Goal: Task Accomplishment & Management: Complete application form

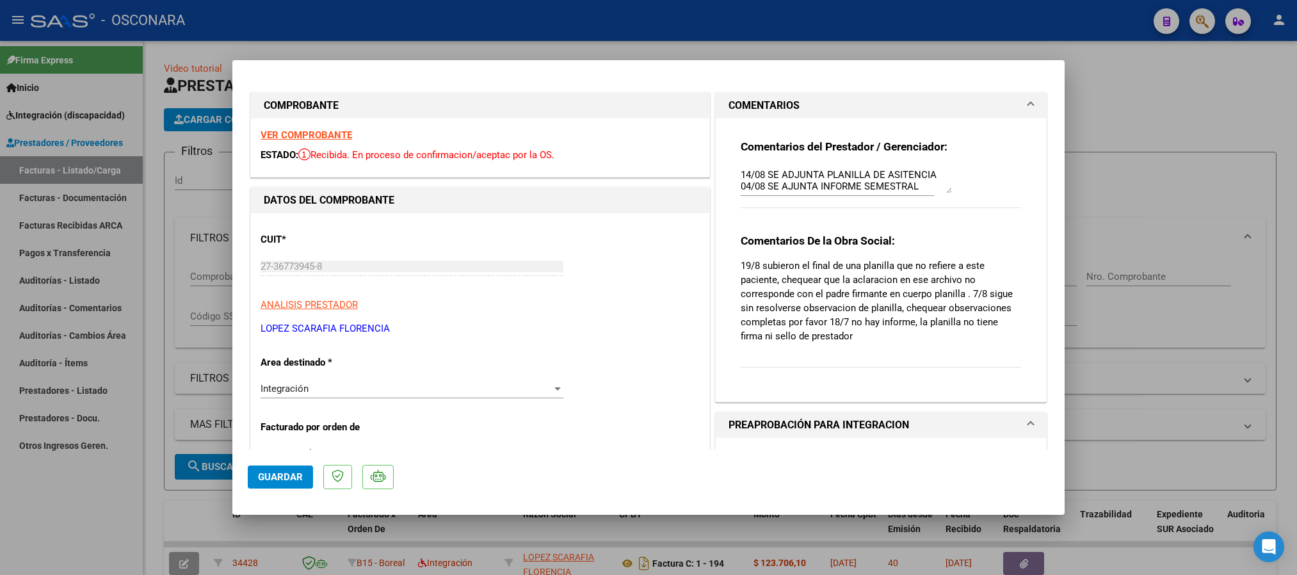
type input "$ 0,00"
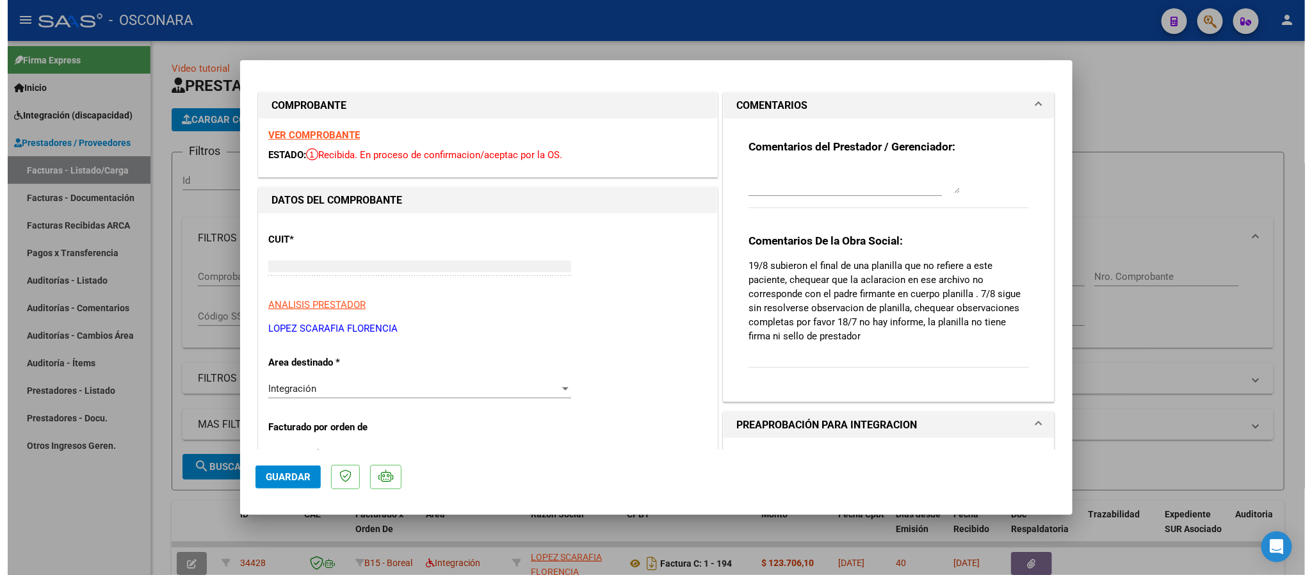
scroll to position [162, 0]
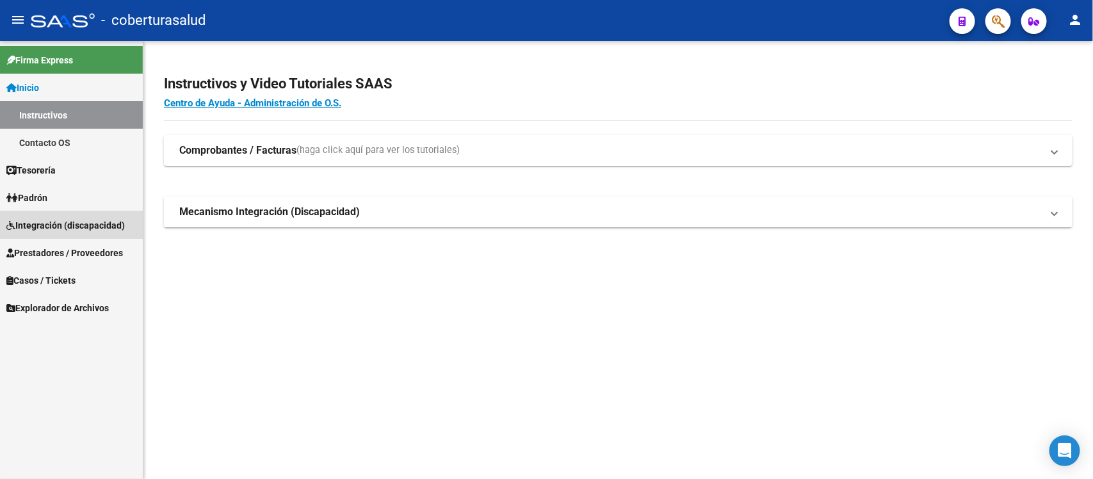
click at [56, 229] on span "Integración (discapacidad)" at bounding box center [65, 225] width 118 height 14
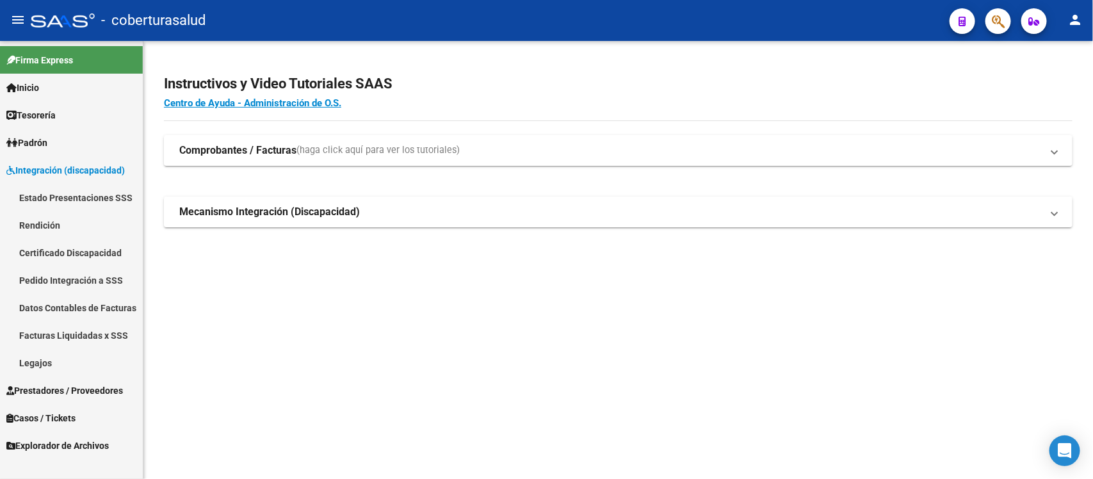
click at [61, 172] on span "Integración (discapacidad)" at bounding box center [65, 170] width 118 height 14
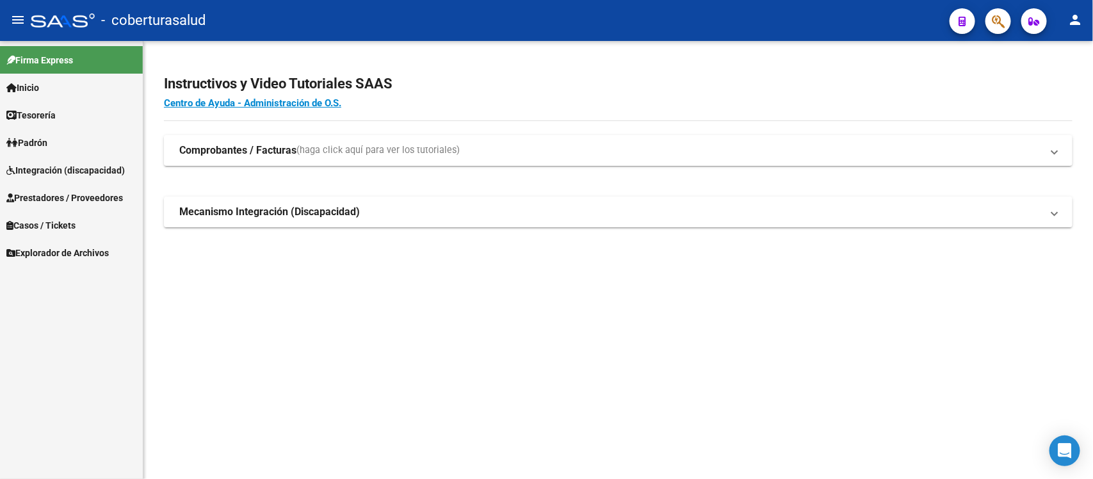
click at [56, 166] on span "Integración (discapacidad)" at bounding box center [65, 170] width 118 height 14
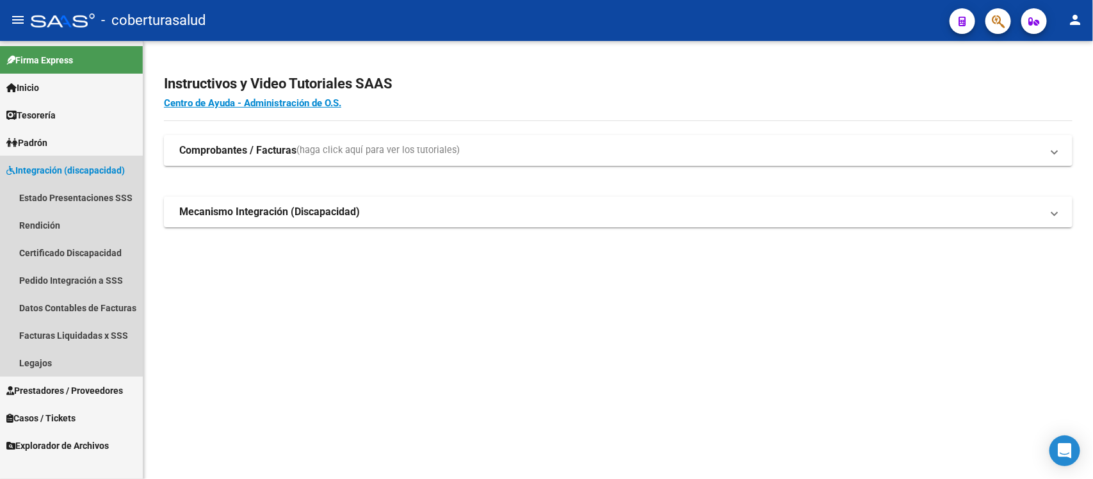
click at [56, 166] on span "Integración (discapacidad)" at bounding box center [65, 170] width 118 height 14
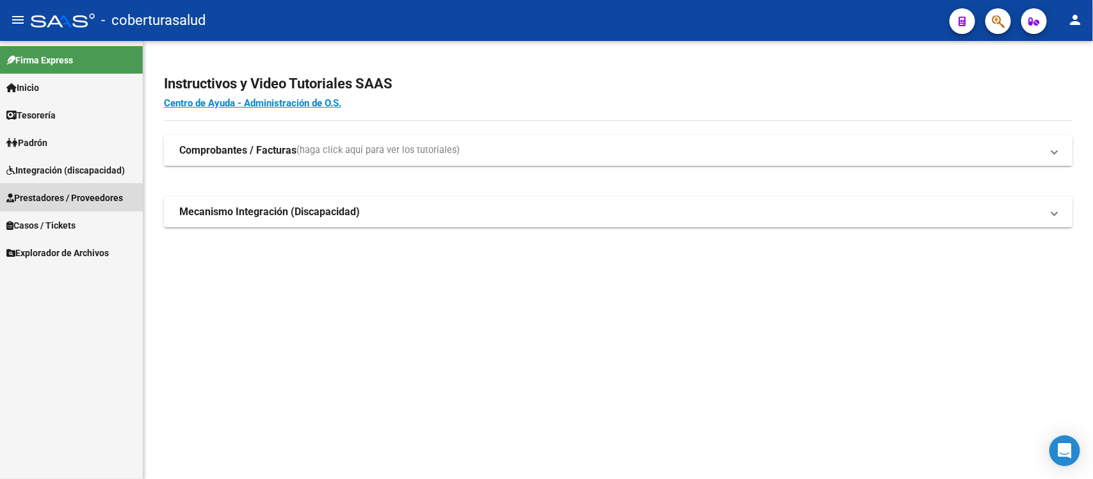
click at [56, 200] on span "Prestadores / Proveedores" at bounding box center [64, 198] width 117 height 14
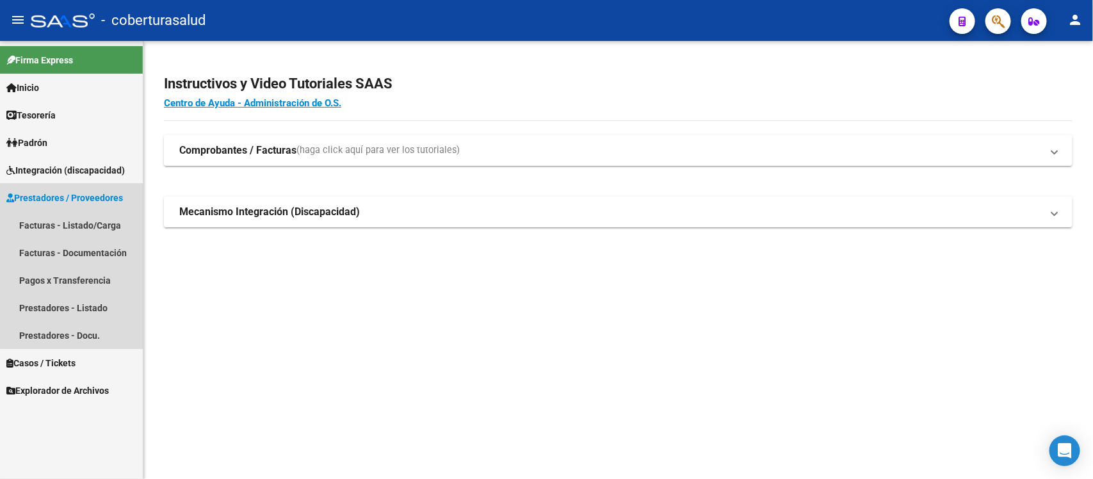
click at [77, 205] on link "Prestadores / Proveedores" at bounding box center [71, 198] width 143 height 28
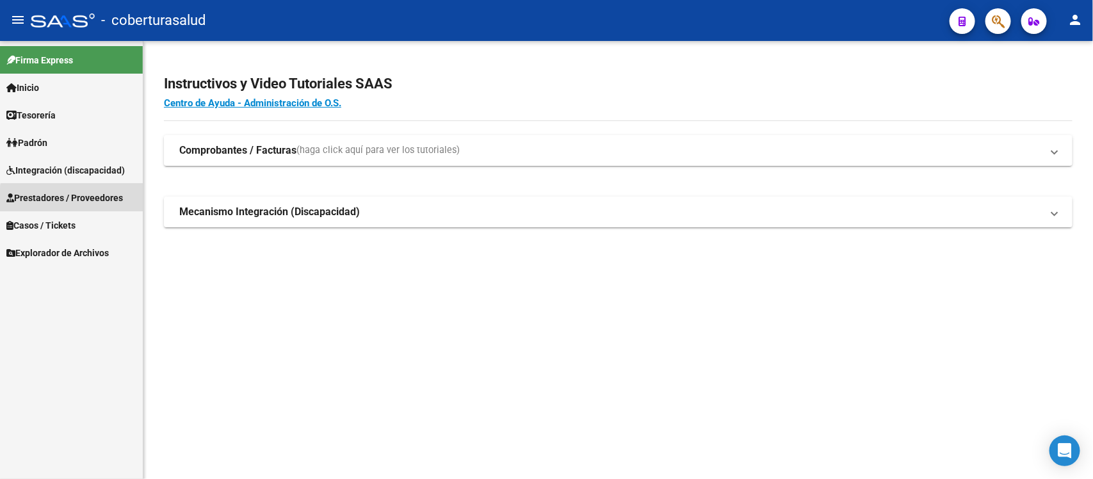
click at [77, 205] on link "Prestadores / Proveedores" at bounding box center [71, 198] width 143 height 28
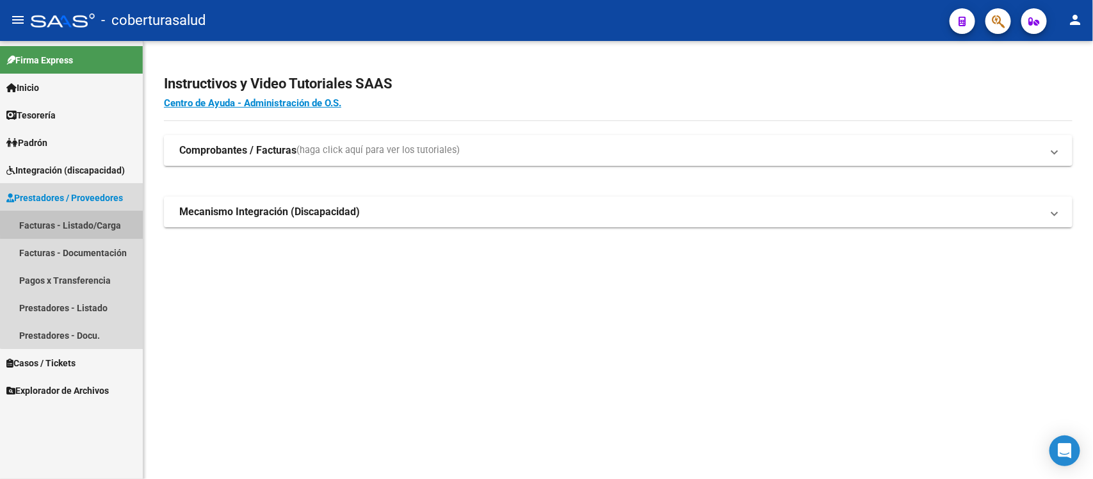
click at [74, 222] on link "Facturas - Listado/Carga" at bounding box center [71, 225] width 143 height 28
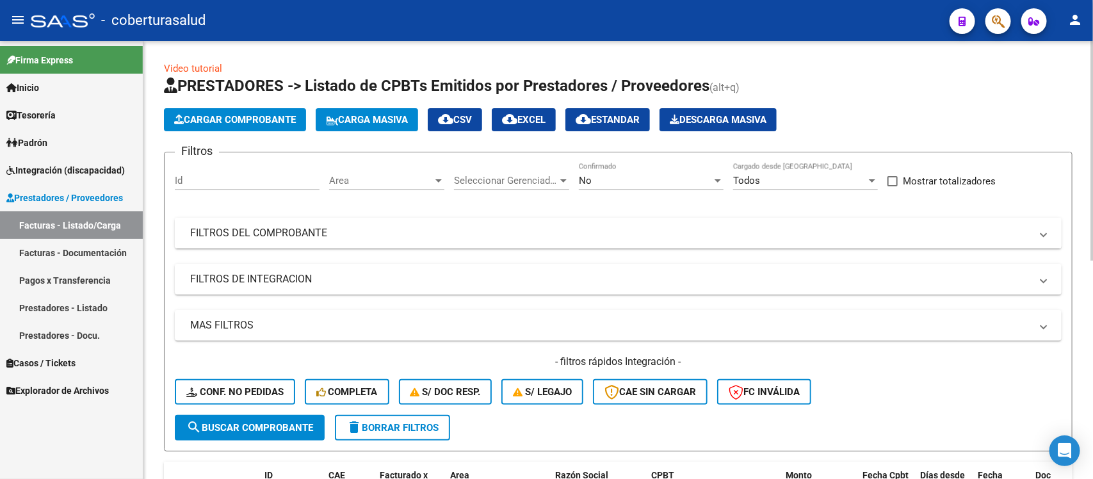
click at [654, 223] on mat-expansion-panel-header "FILTROS DEL COMPROBANTE" at bounding box center [618, 233] width 887 height 31
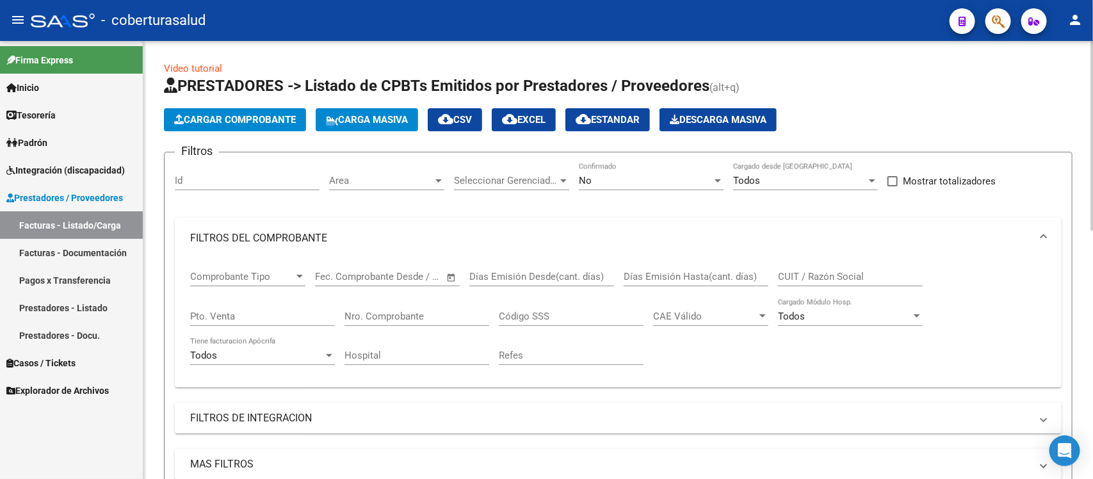
click at [792, 272] on input "CUIT / Razón Social" at bounding box center [850, 277] width 145 height 12
paste input "27299761091"
type input "27299761091"
click at [661, 184] on div "No" at bounding box center [645, 181] width 133 height 12
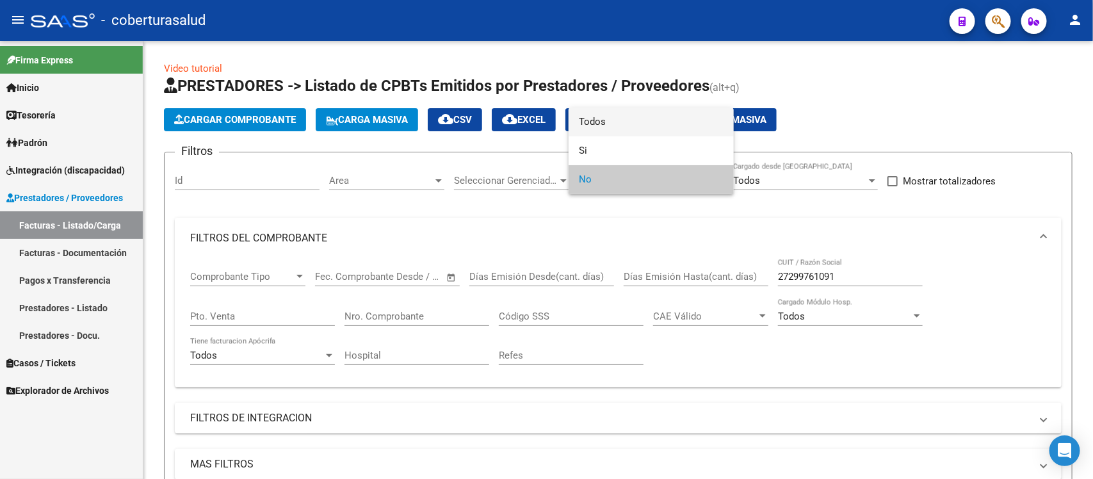
click at [648, 125] on span "Todos" at bounding box center [651, 122] width 145 height 29
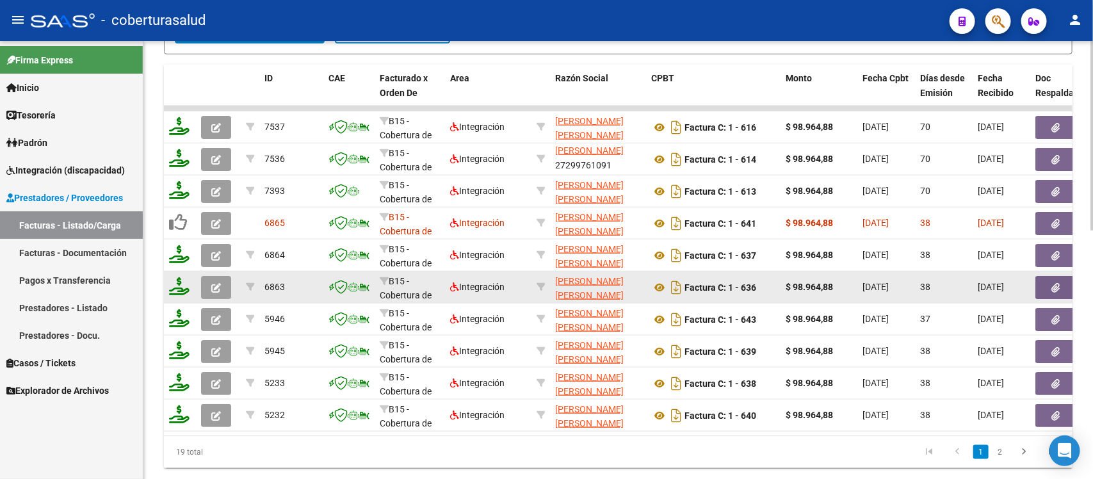
scroll to position [560, 0]
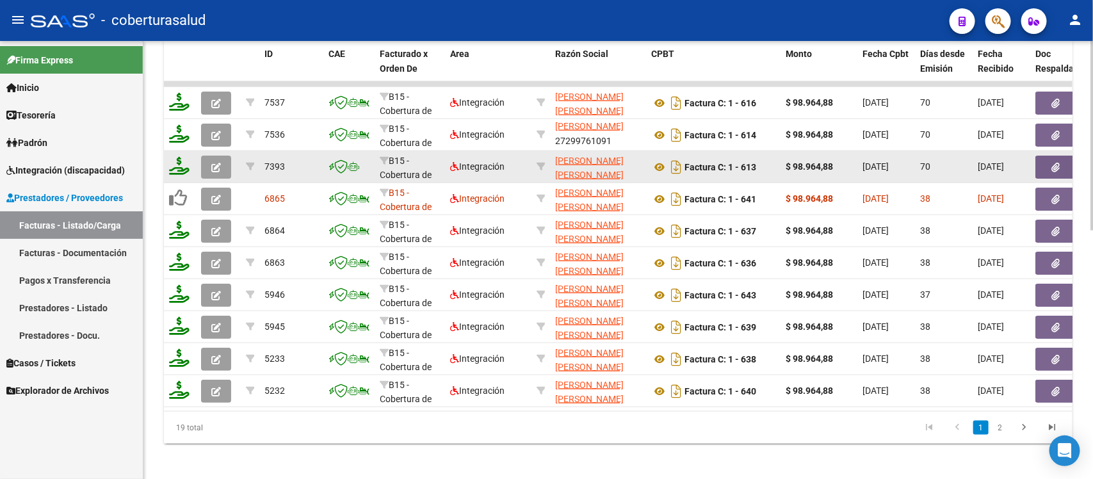
click at [214, 163] on icon "button" at bounding box center [216, 168] width 10 height 10
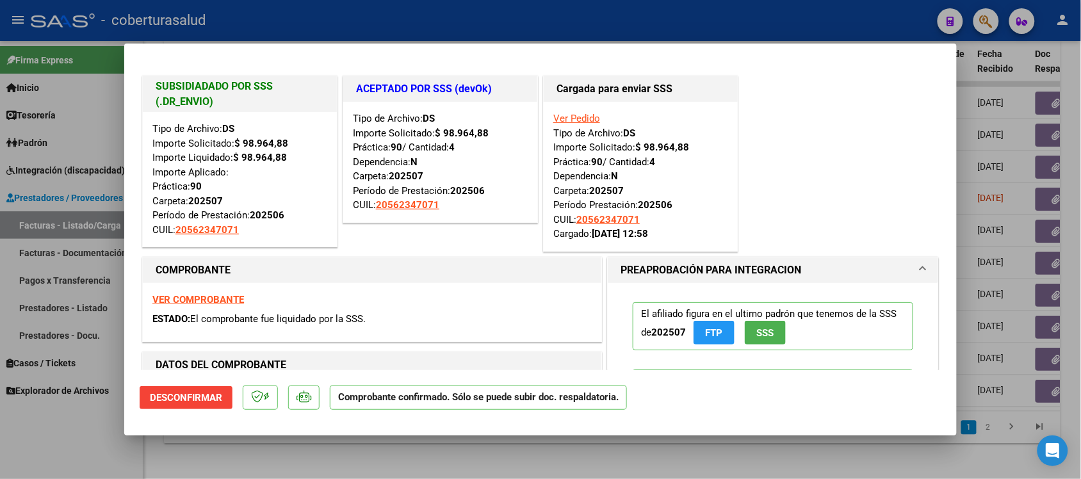
type input "$ 0,00"
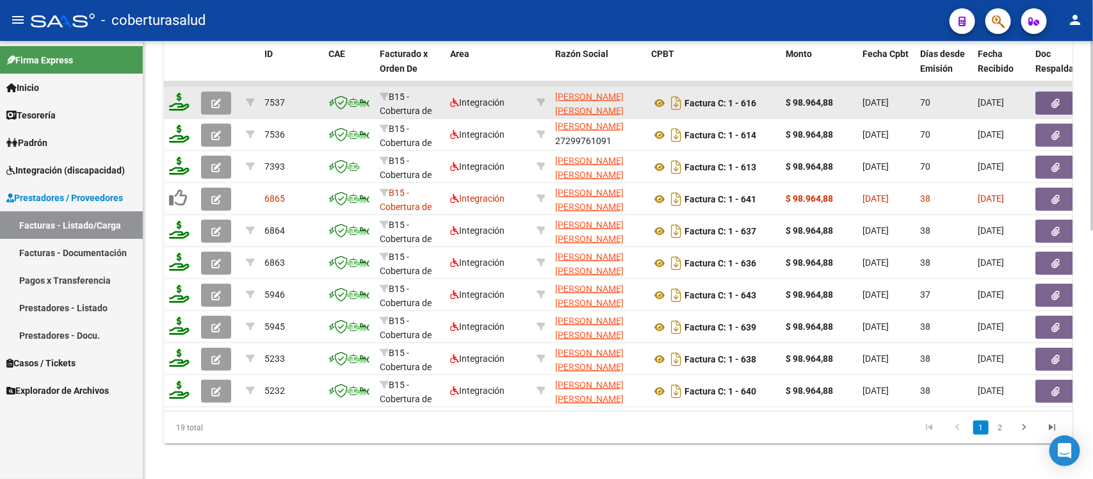
click at [213, 101] on icon "button" at bounding box center [216, 104] width 10 height 10
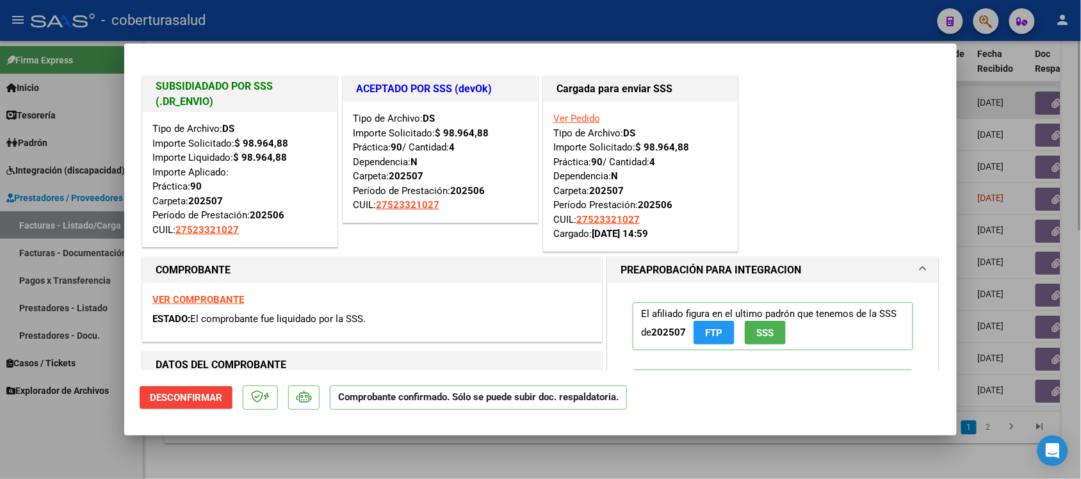
type input "$ 0,00"
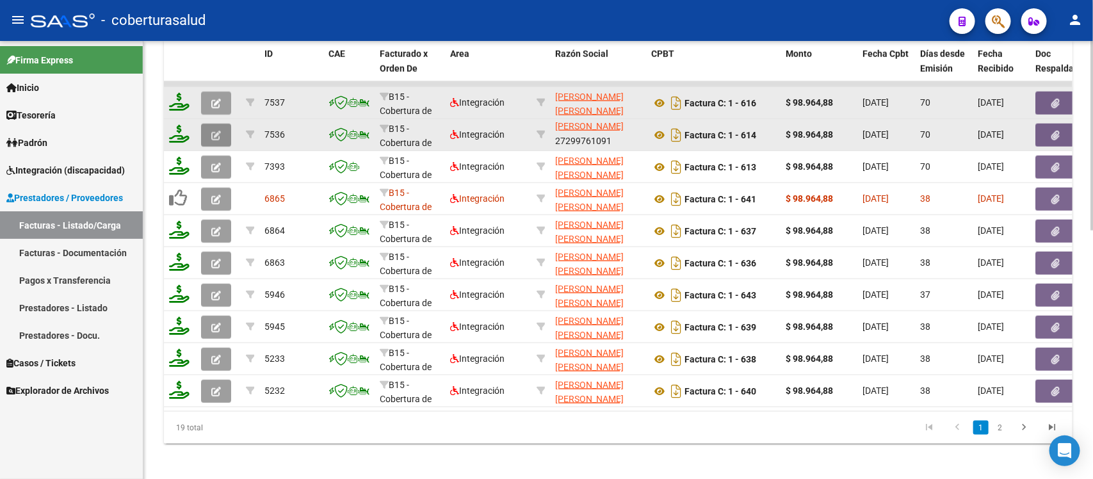
click at [213, 131] on icon "button" at bounding box center [216, 136] width 10 height 10
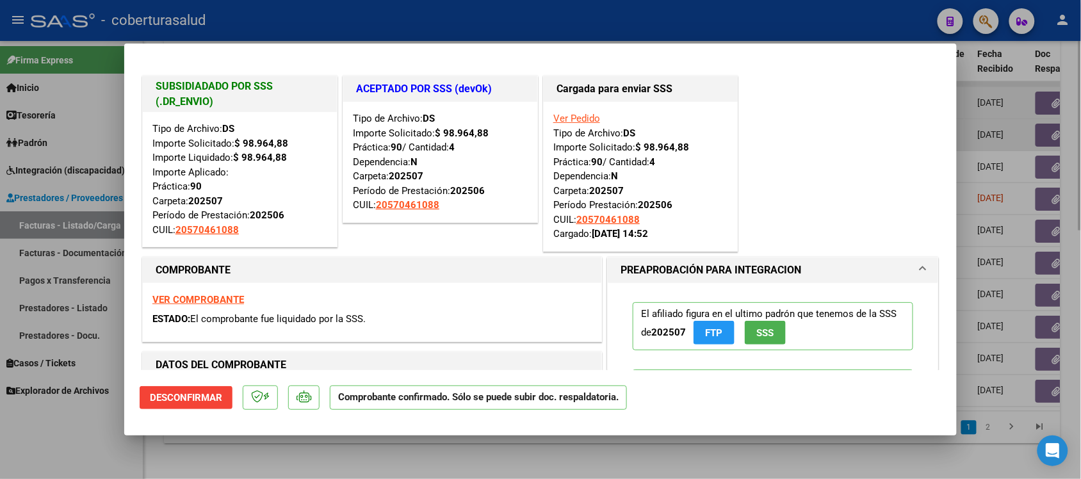
type input "$ 0,00"
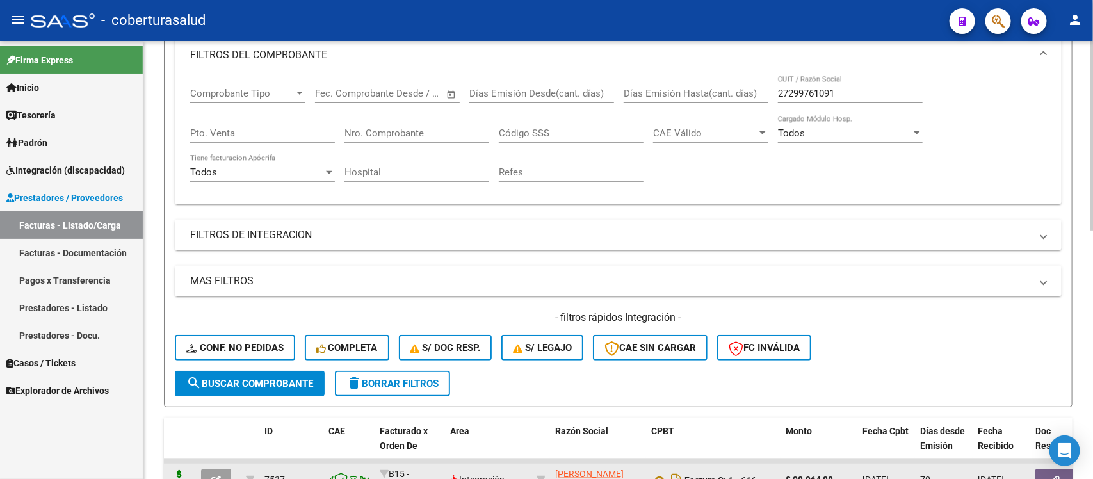
scroll to position [160, 0]
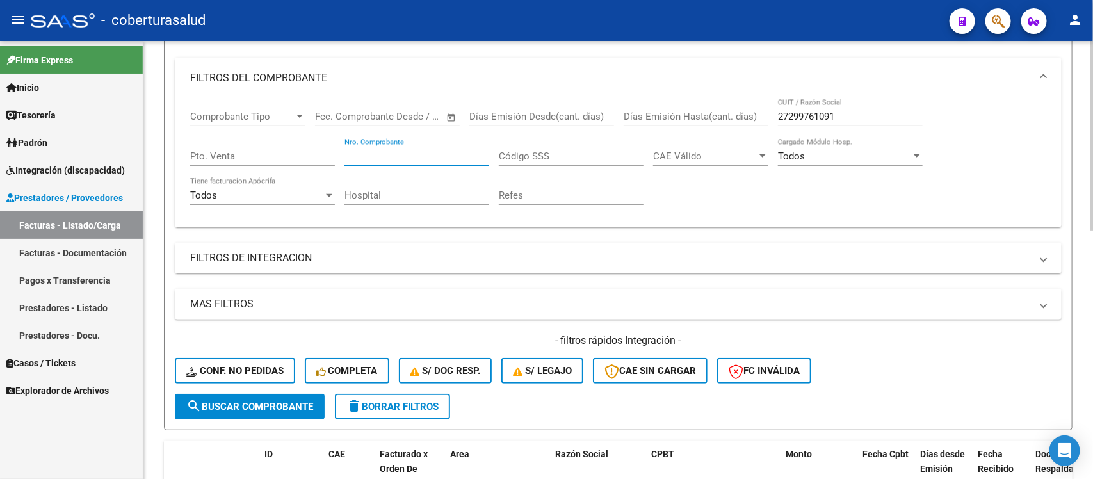
click at [382, 155] on input "Nro. Comprobante" at bounding box center [416, 156] width 145 height 12
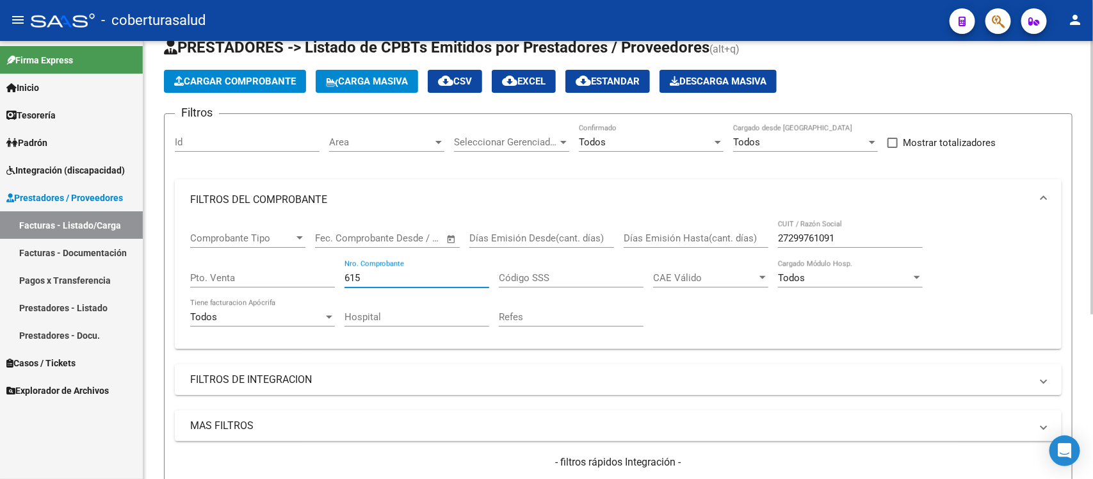
scroll to position [0, 0]
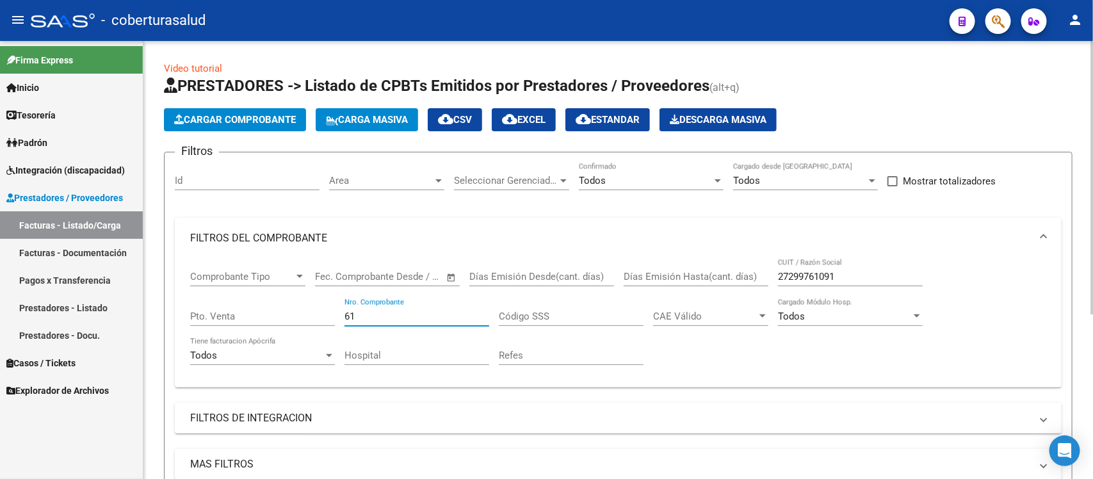
type input "6"
drag, startPoint x: 865, startPoint y: 276, endPoint x: 718, endPoint y: 300, distance: 149.1
click at [719, 298] on div "Comprobante Tipo Comprobante Tipo Fecha inicio – Fecha fin Fec. Comprobante Des…" at bounding box center [618, 318] width 856 height 118
paste input "0406966683"
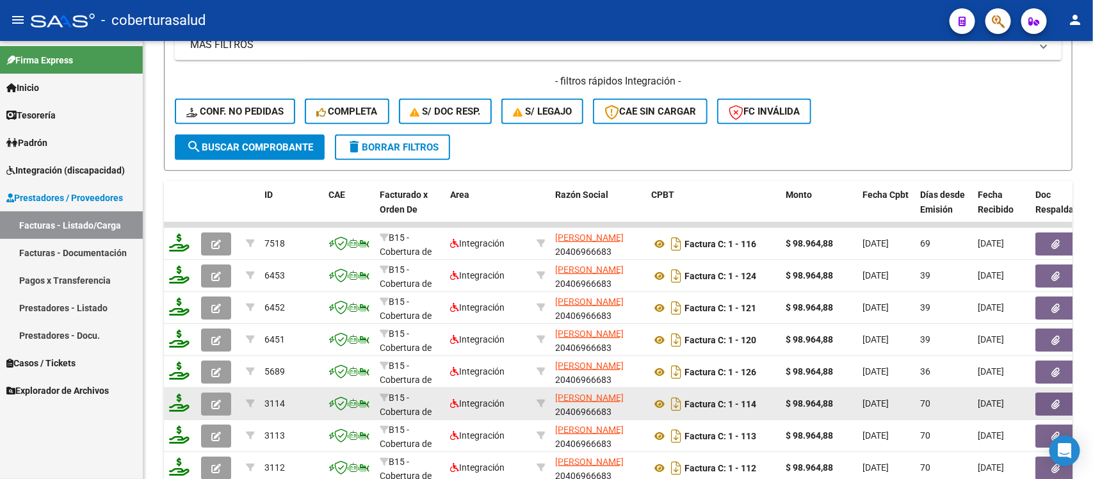
scroll to position [480, 0]
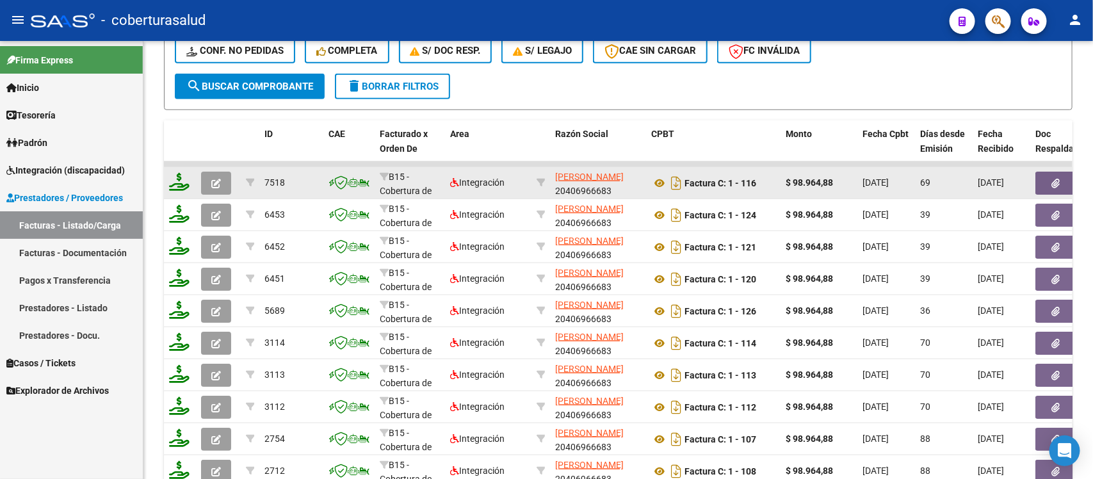
type input "20406966683"
click at [218, 179] on icon "button" at bounding box center [216, 184] width 10 height 10
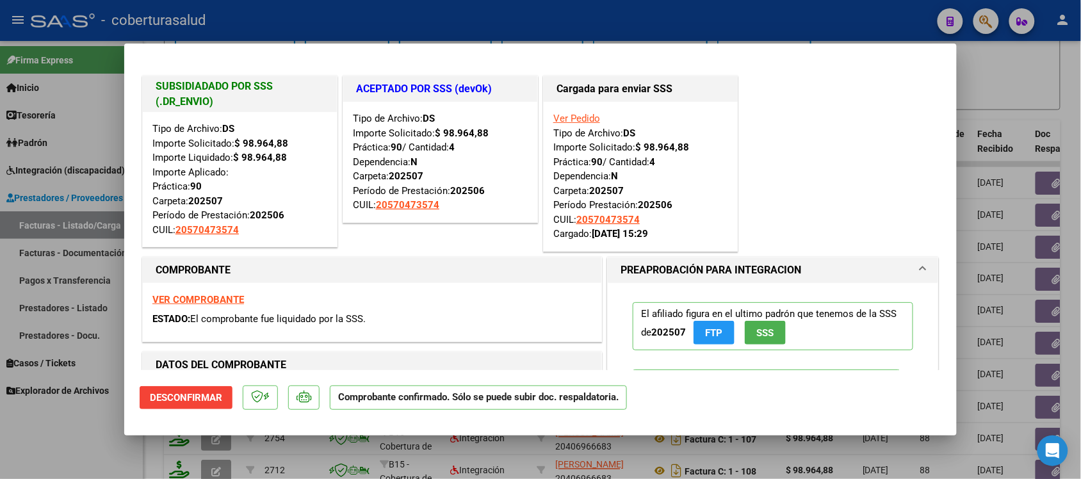
click at [348, 14] on div at bounding box center [540, 239] width 1081 height 479
type input "$ 0,00"
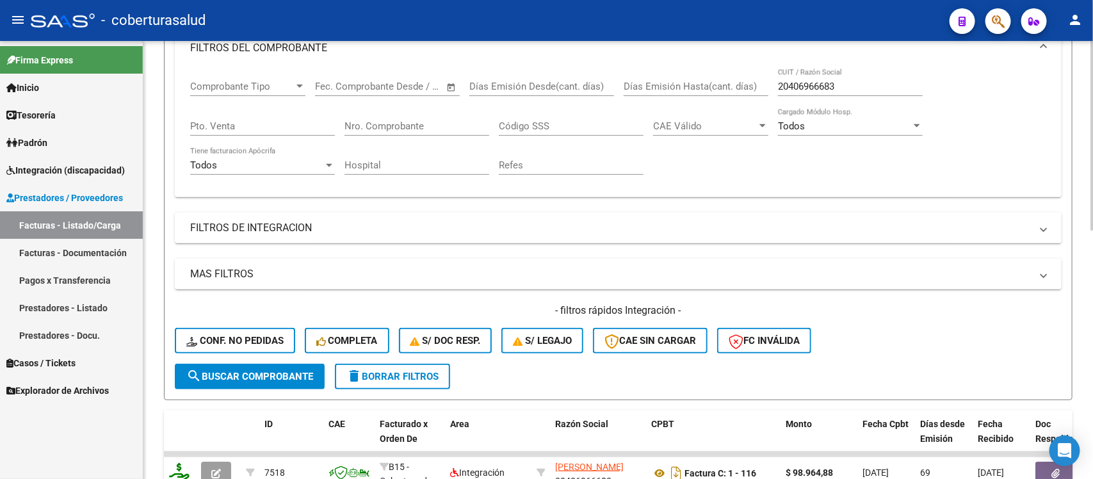
scroll to position [80, 0]
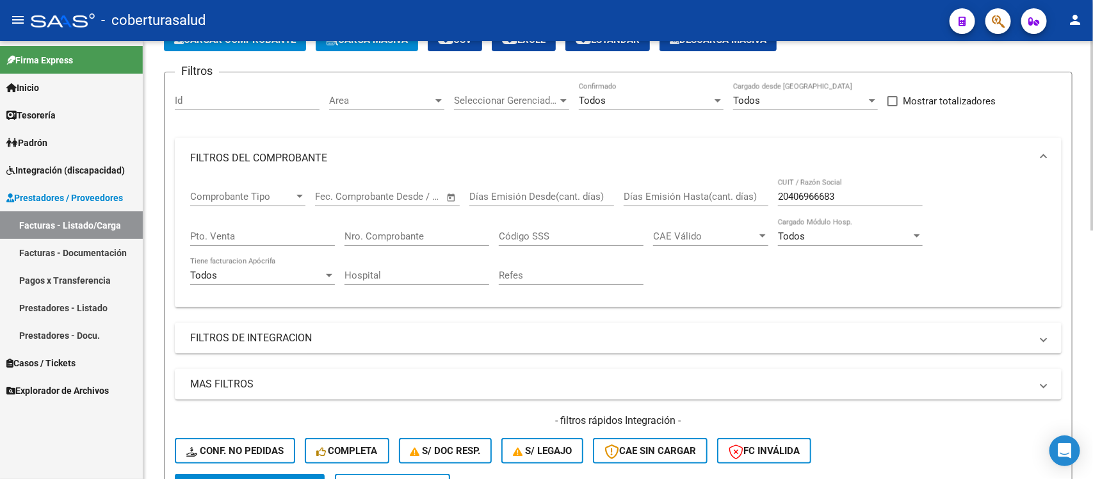
click at [853, 192] on input "20406966683" at bounding box center [850, 197] width 145 height 12
paste input "7246169808"
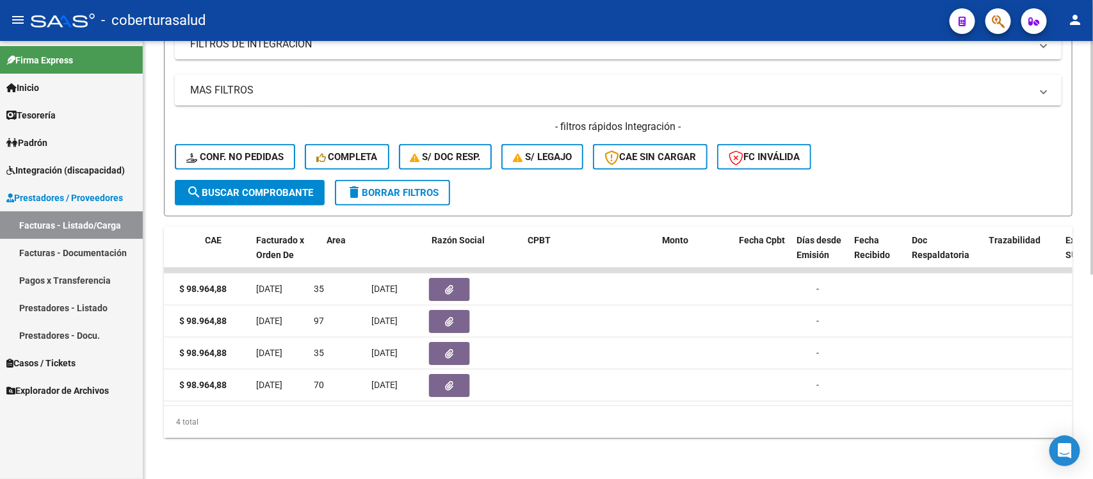
scroll to position [0, 0]
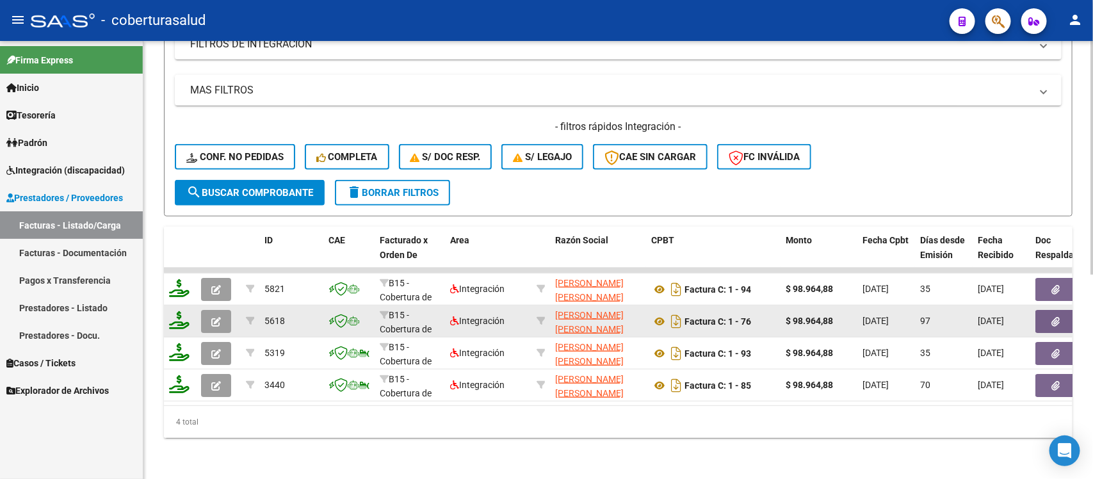
type input "27246169808"
click at [216, 317] on icon "button" at bounding box center [216, 322] width 10 height 10
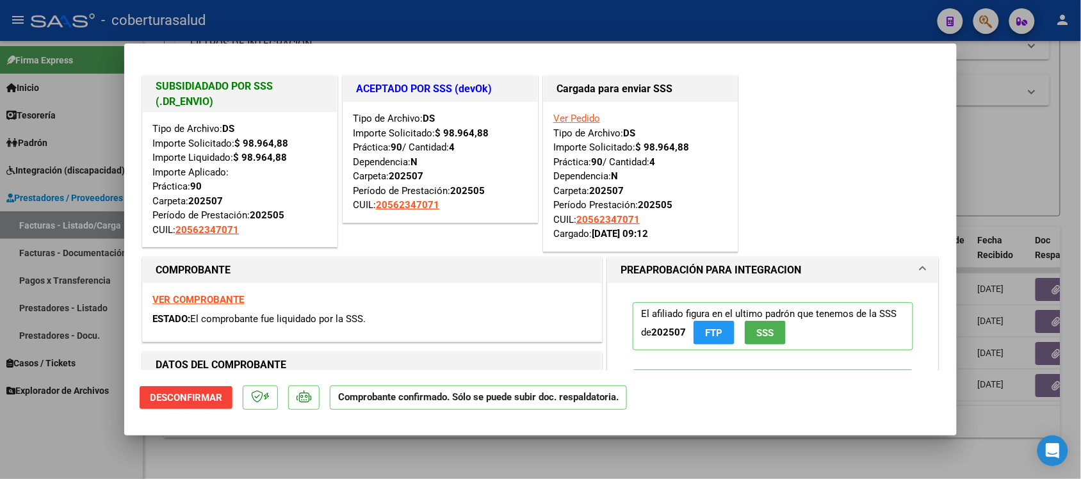
type input "$ 0,00"
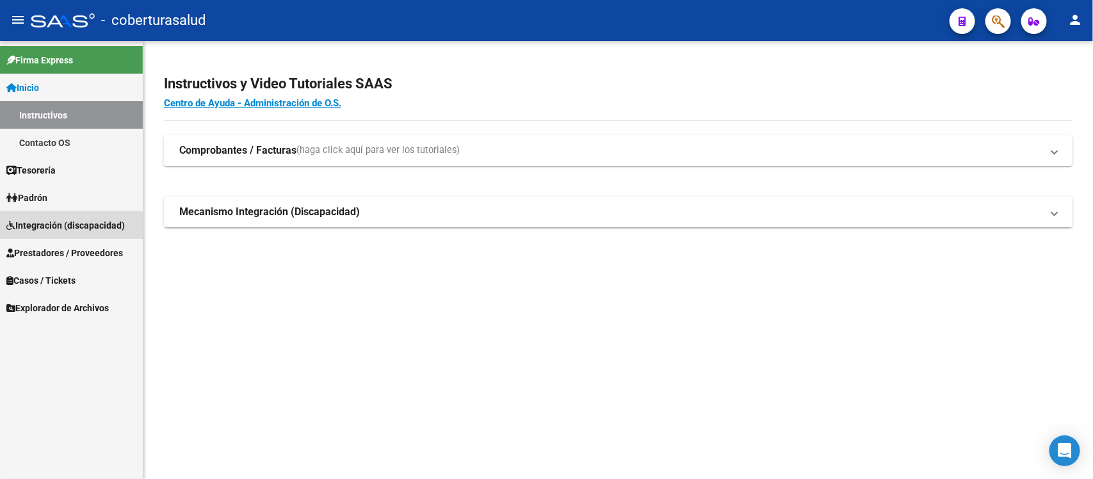
click at [62, 232] on link "Integración (discapacidad)" at bounding box center [71, 225] width 143 height 28
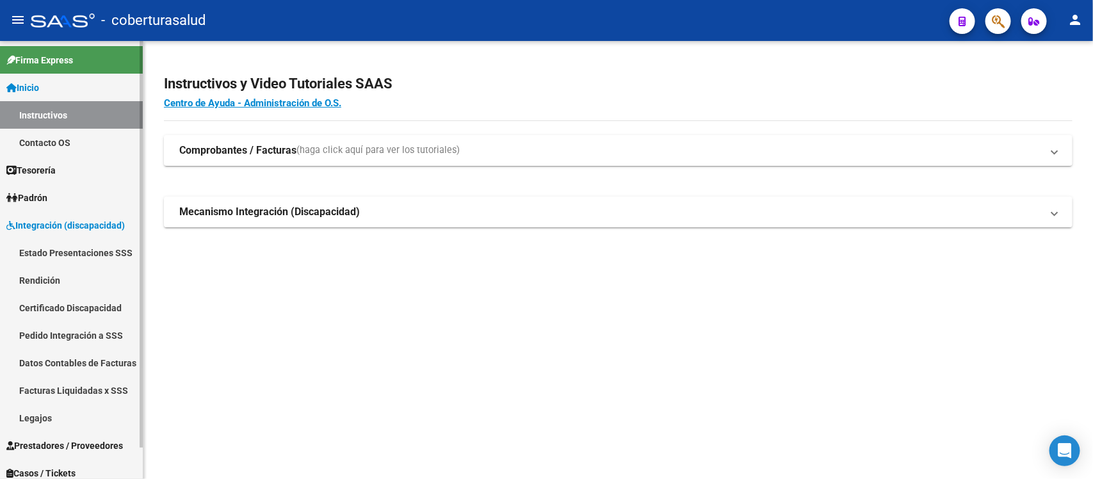
click at [61, 250] on link "Estado Presentaciones SSS" at bounding box center [71, 253] width 143 height 28
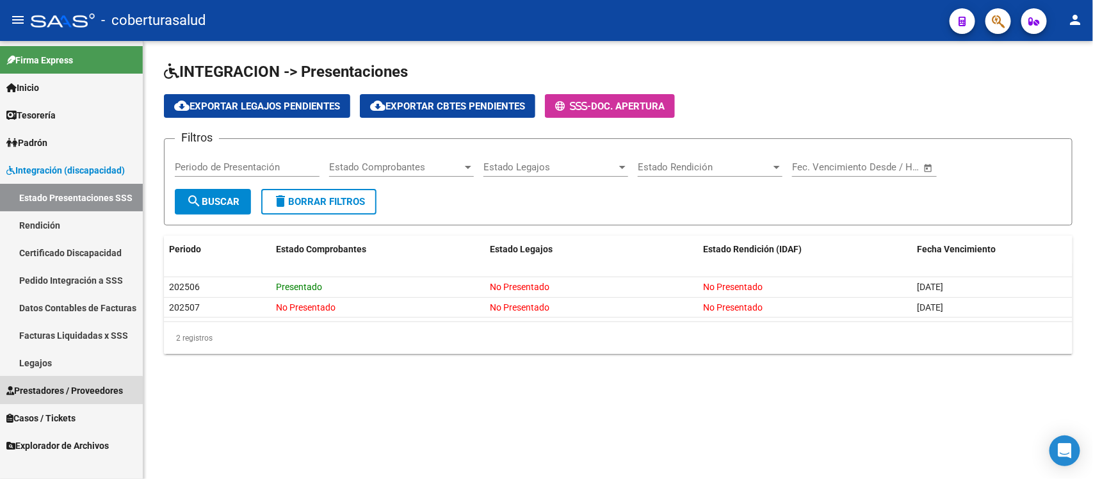
click at [61, 391] on span "Prestadores / Proveedores" at bounding box center [64, 390] width 117 height 14
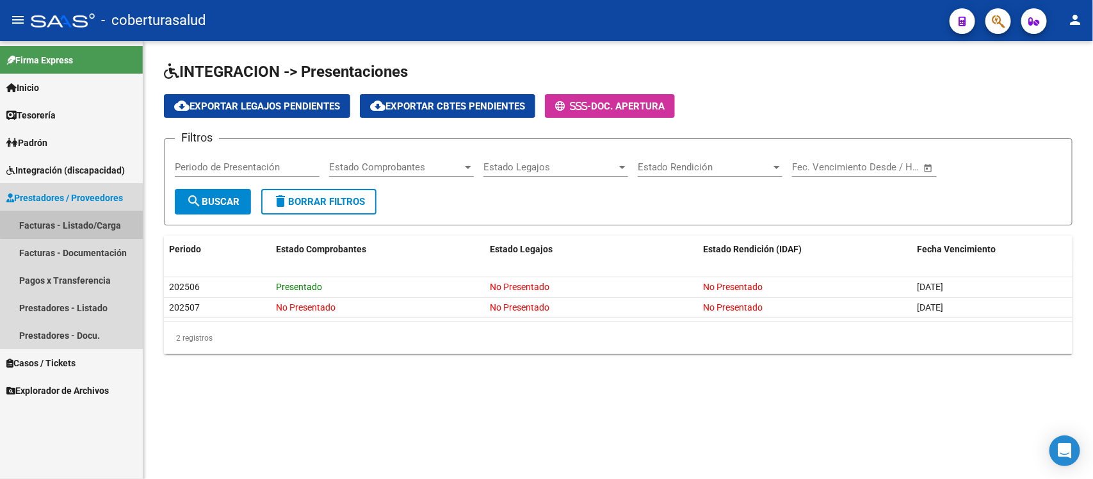
click at [97, 223] on link "Facturas - Listado/Carga" at bounding box center [71, 225] width 143 height 28
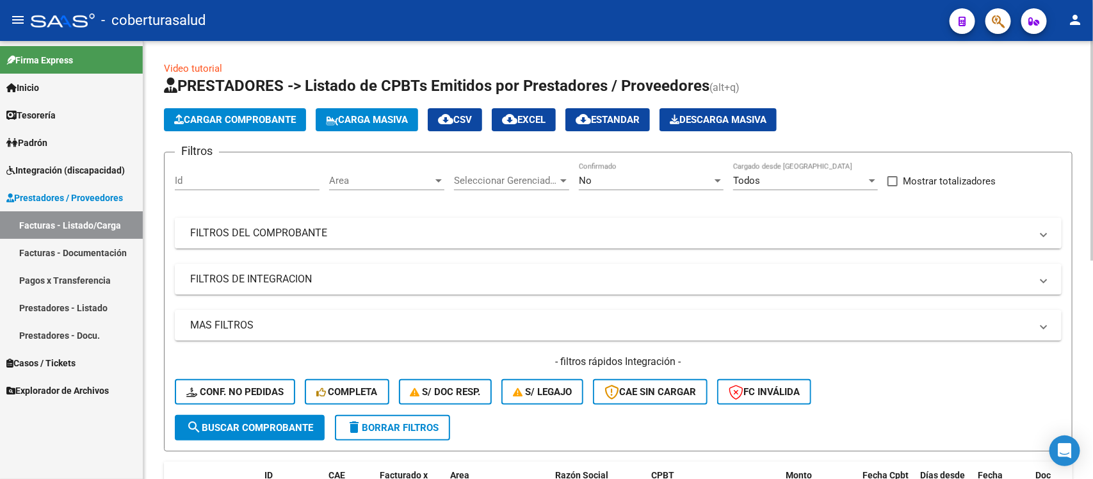
click at [485, 227] on mat-panel-title "FILTROS DEL COMPROBANTE" at bounding box center [610, 233] width 841 height 14
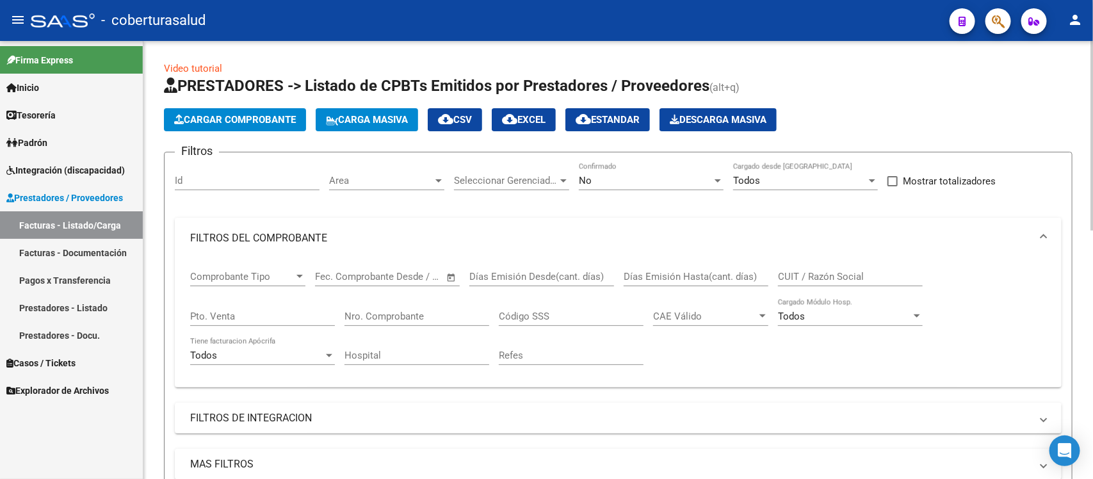
click at [828, 275] on input "CUIT / Razón Social" at bounding box center [850, 277] width 145 height 12
paste input "27246169808"
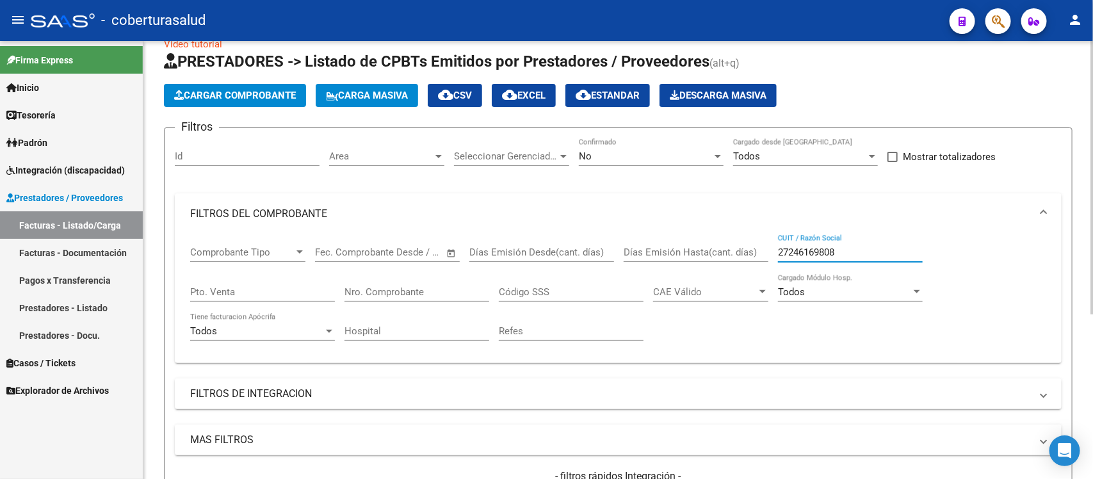
scroll to position [24, 0]
type input "27246169808"
click at [605, 162] on div "No Confirmado" at bounding box center [651, 153] width 145 height 28
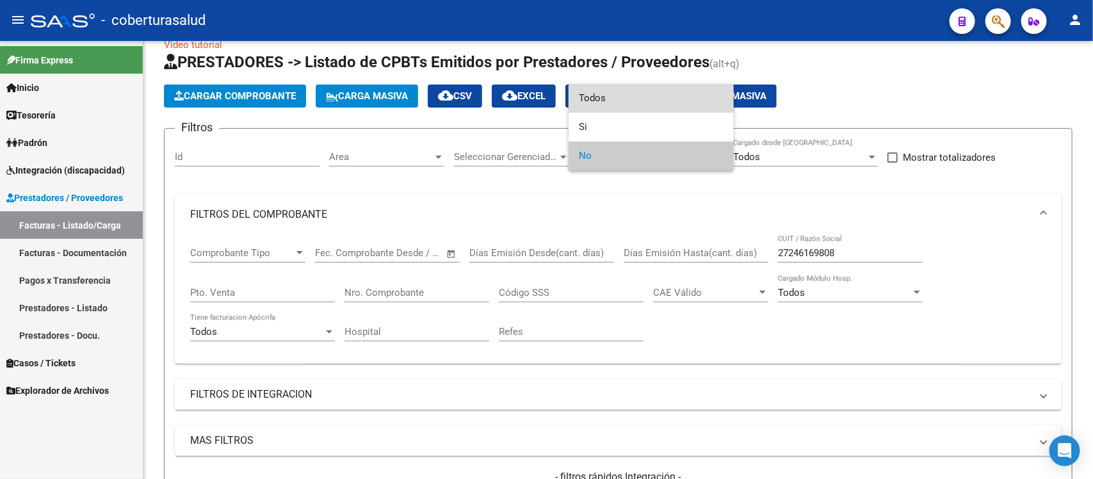
click at [636, 95] on span "Todos" at bounding box center [651, 98] width 145 height 29
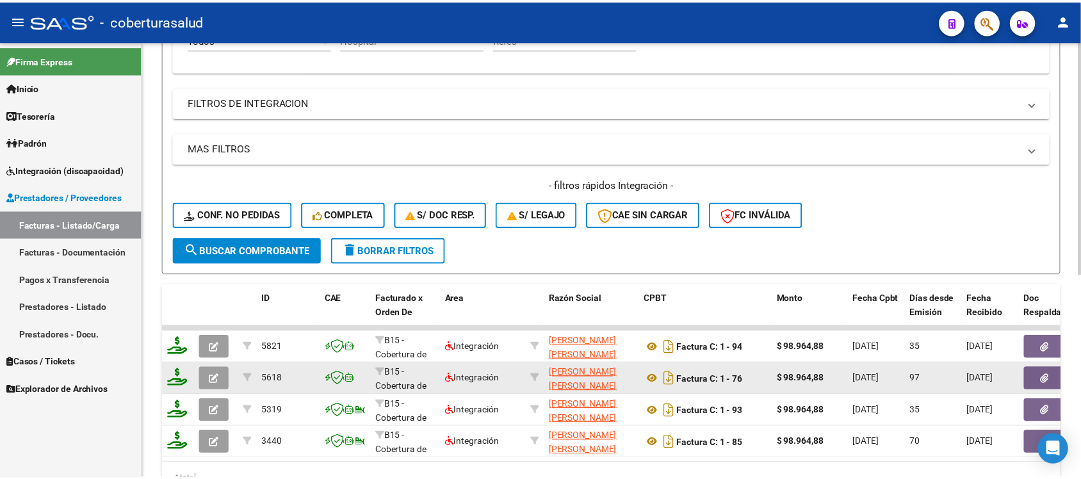
scroll to position [344, 0]
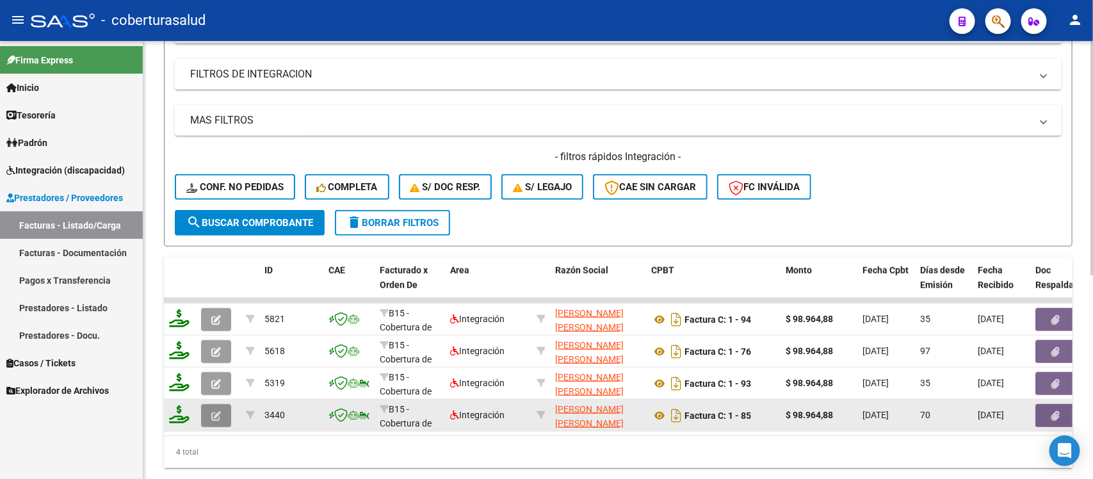
click at [219, 411] on icon "button" at bounding box center [216, 416] width 10 height 10
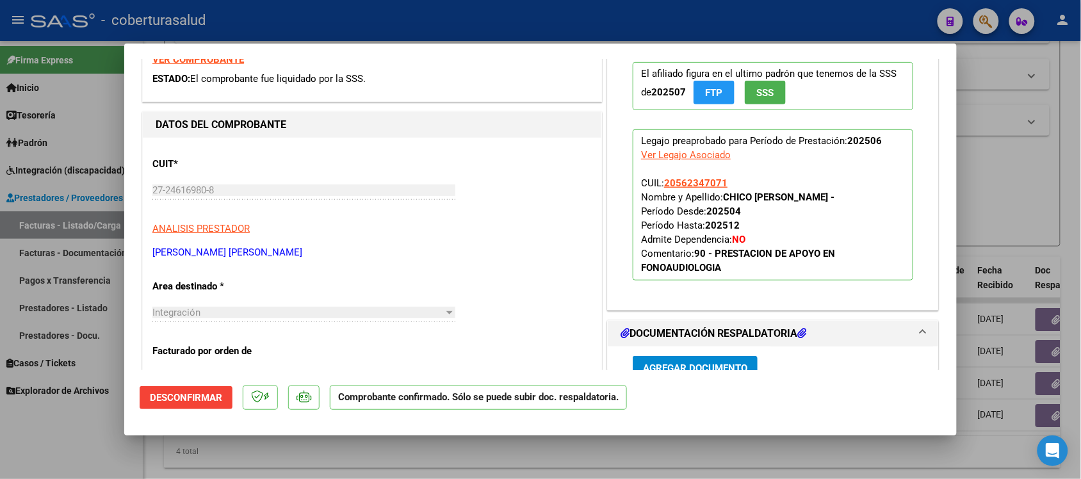
scroll to position [320, 0]
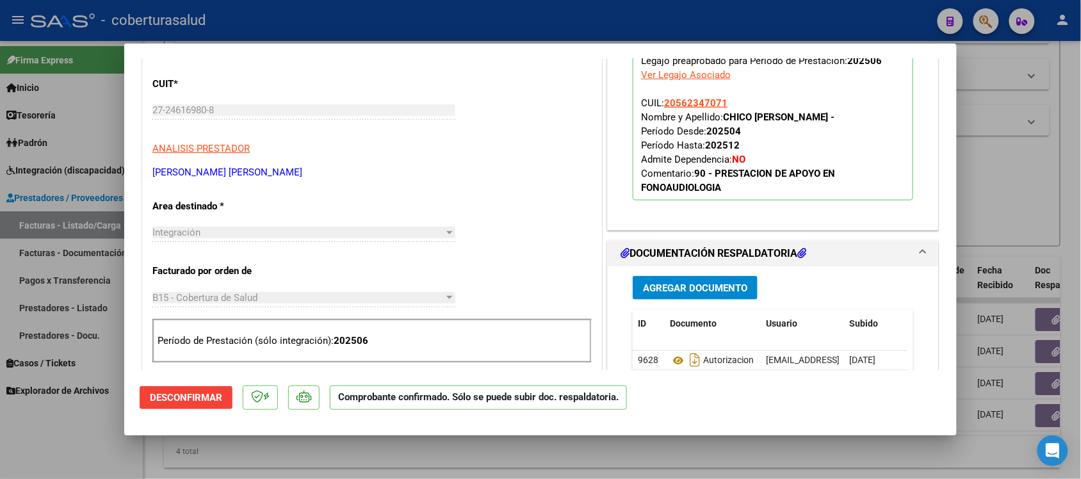
type input "$ 0,00"
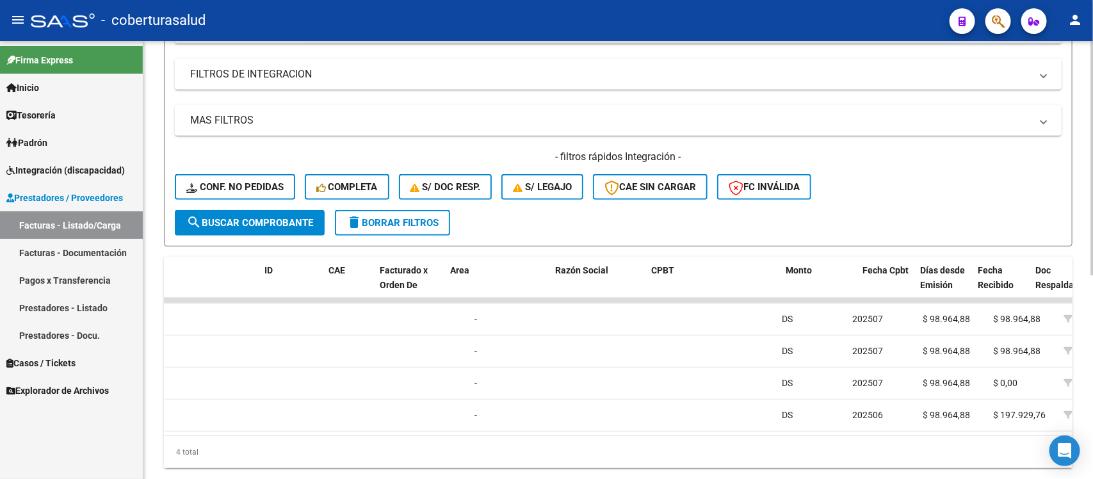
scroll to position [0, 0]
